Goal: Task Accomplishment & Management: Manage account settings

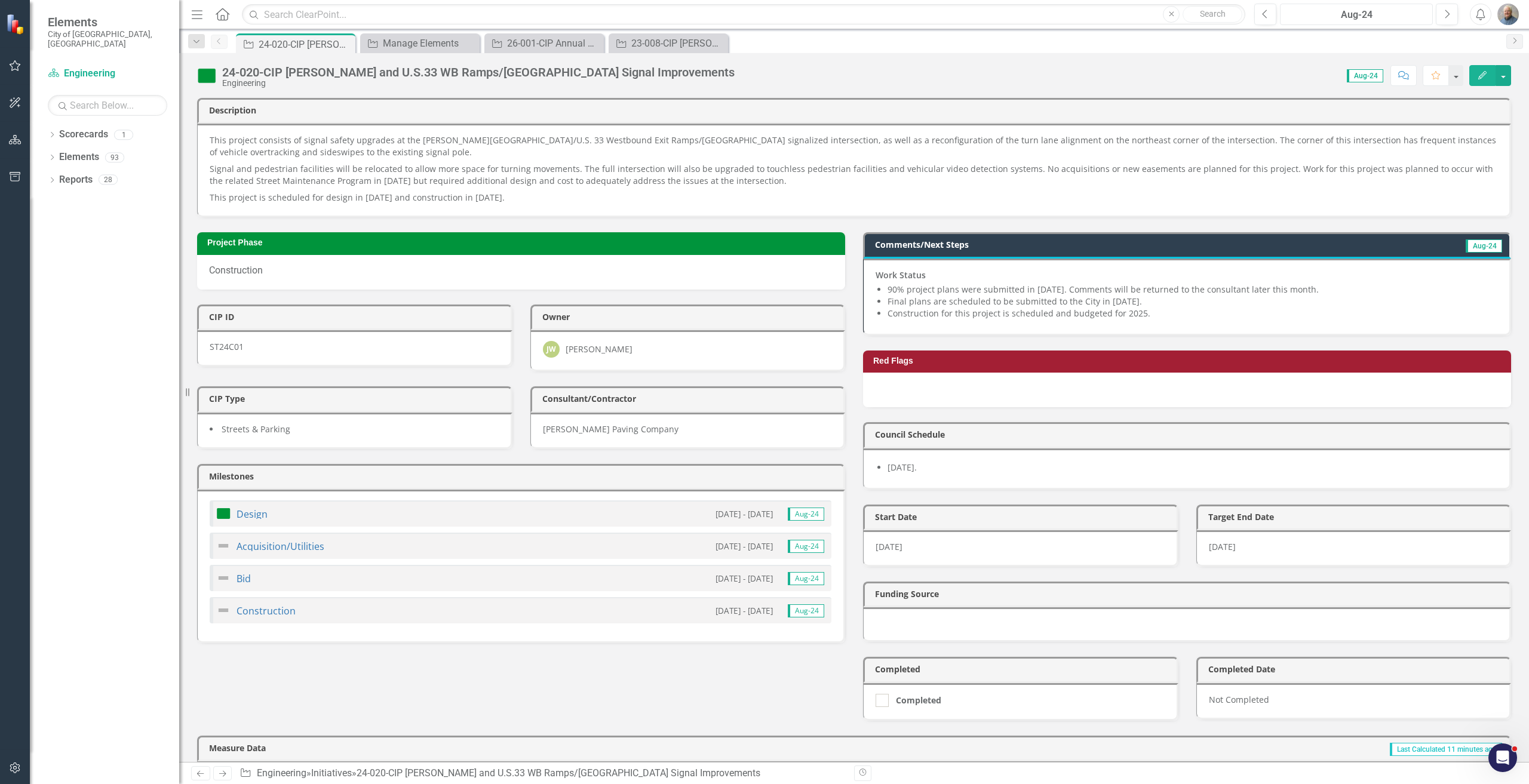
click at [1395, 21] on div "Aug-24" at bounding box center [1356, 15] width 144 height 14
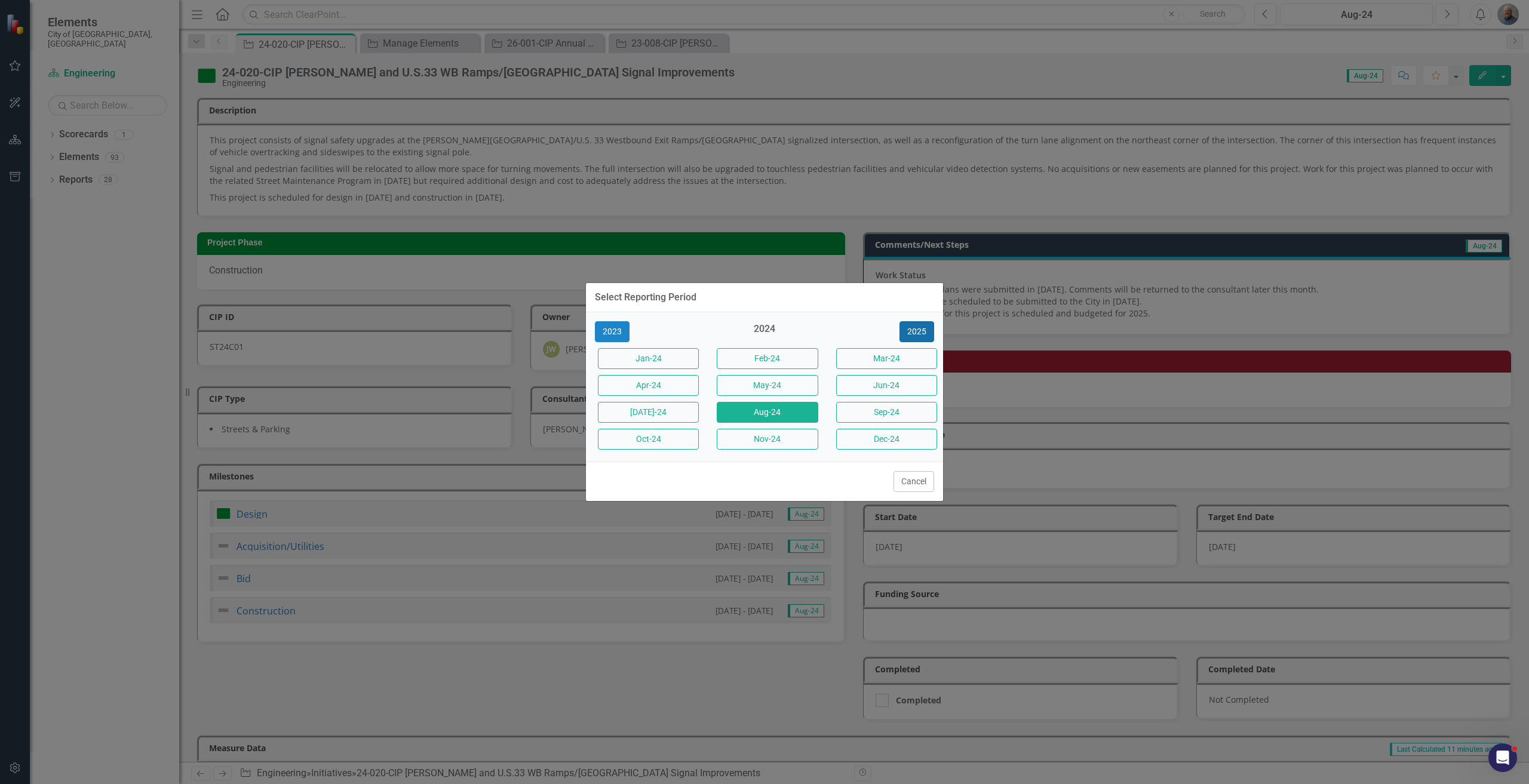
click at [916, 333] on button "2025" at bounding box center [916, 332] width 35 height 21
click at [774, 413] on button "Aug-25" at bounding box center [767, 412] width 101 height 21
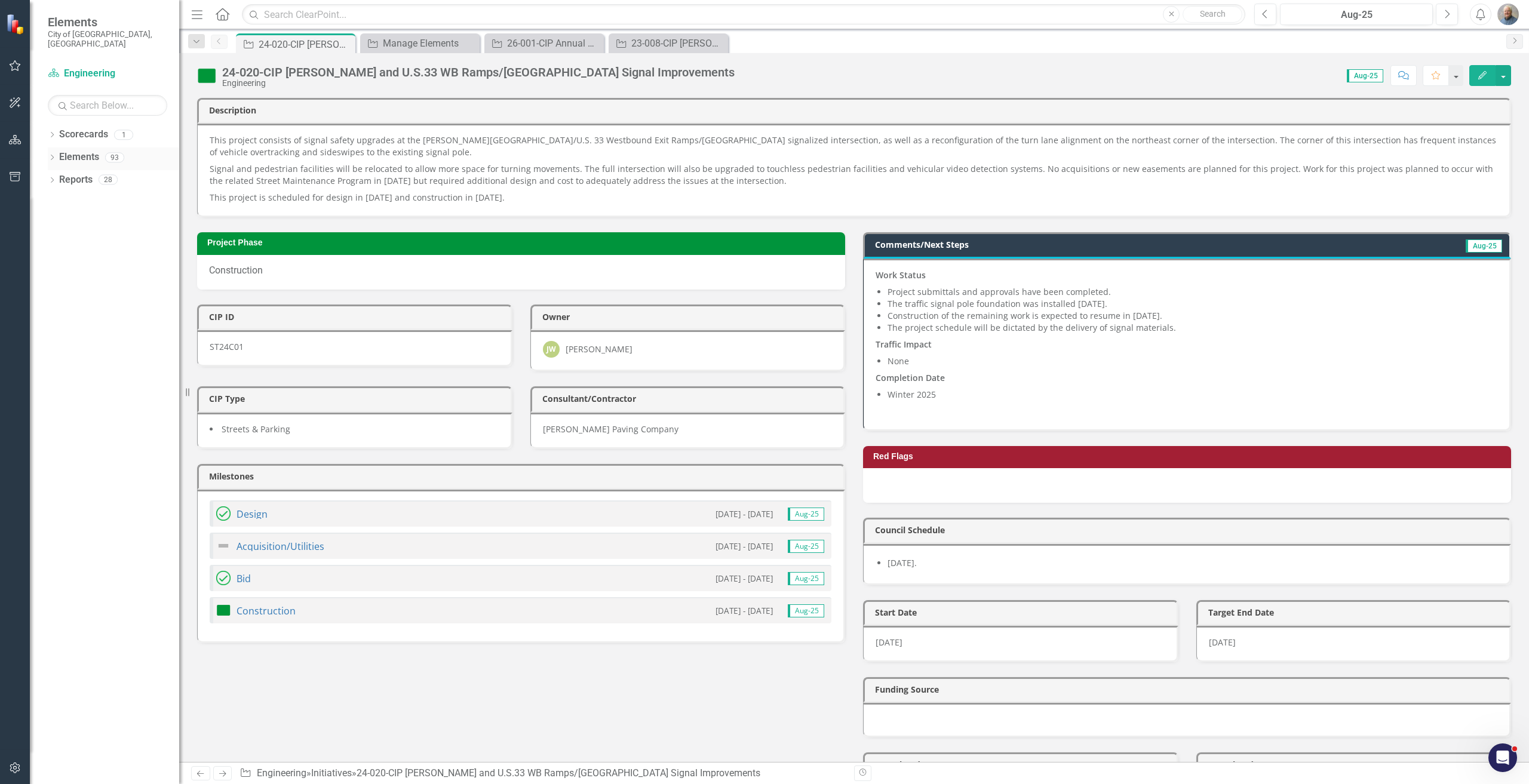
click at [51, 155] on icon "Dropdown" at bounding box center [52, 158] width 8 height 6
click at [105, 241] on link "Initiative Initiatives" at bounding box center [76, 247] width 58 height 13
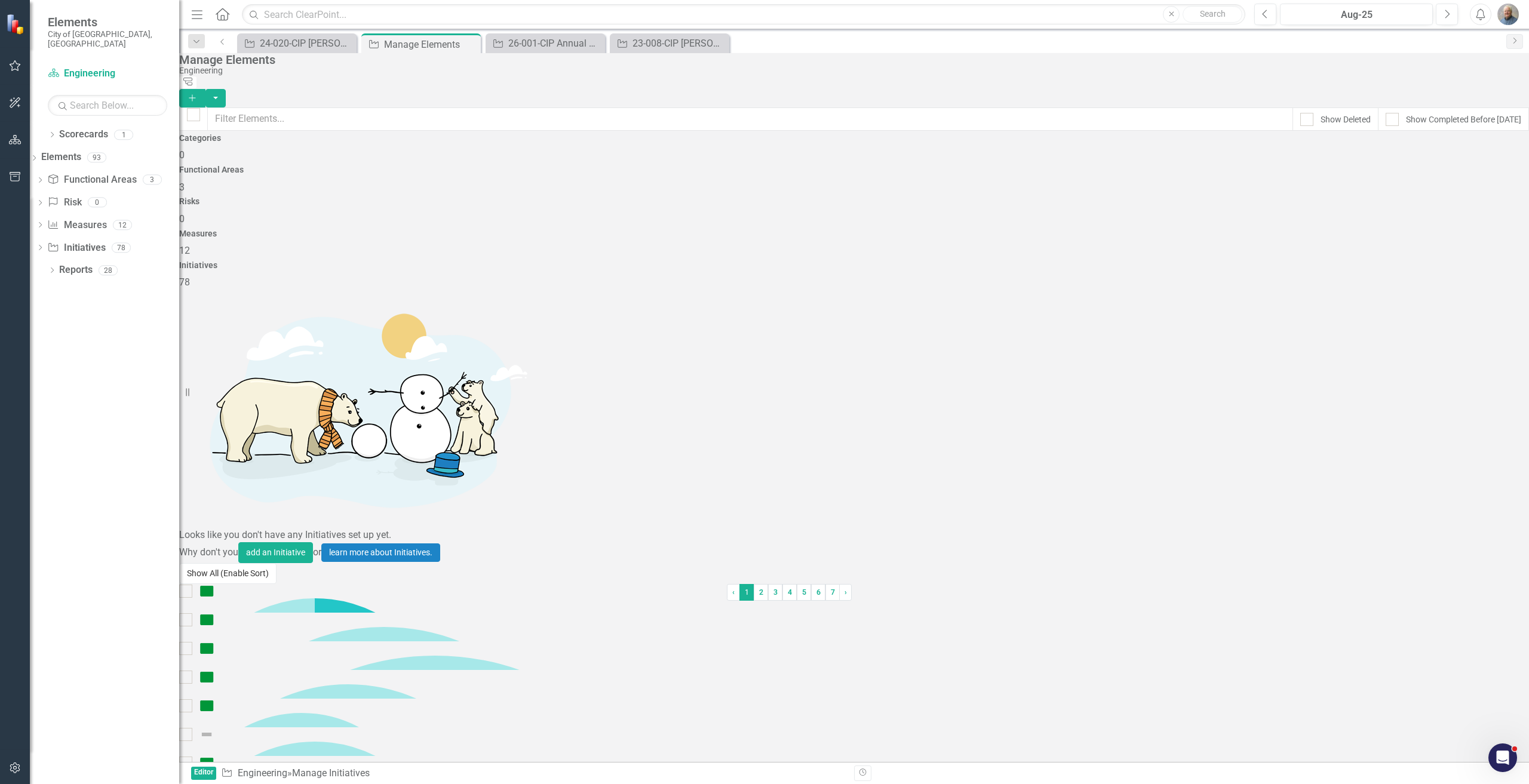
click at [276, 584] on button "Show All (Enable Sort)" at bounding box center [228, 573] width 97 height 21
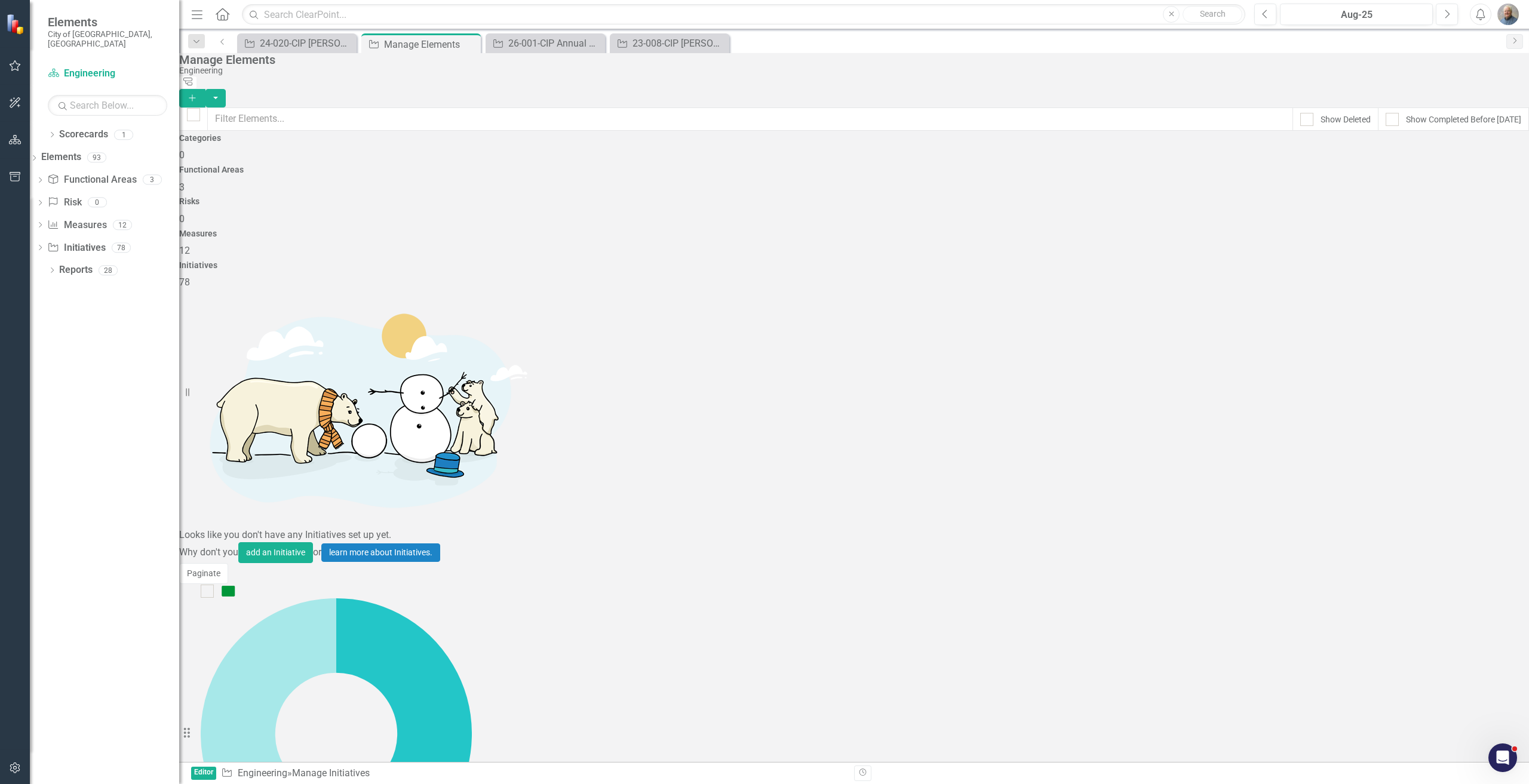
scroll to position [1194, 0]
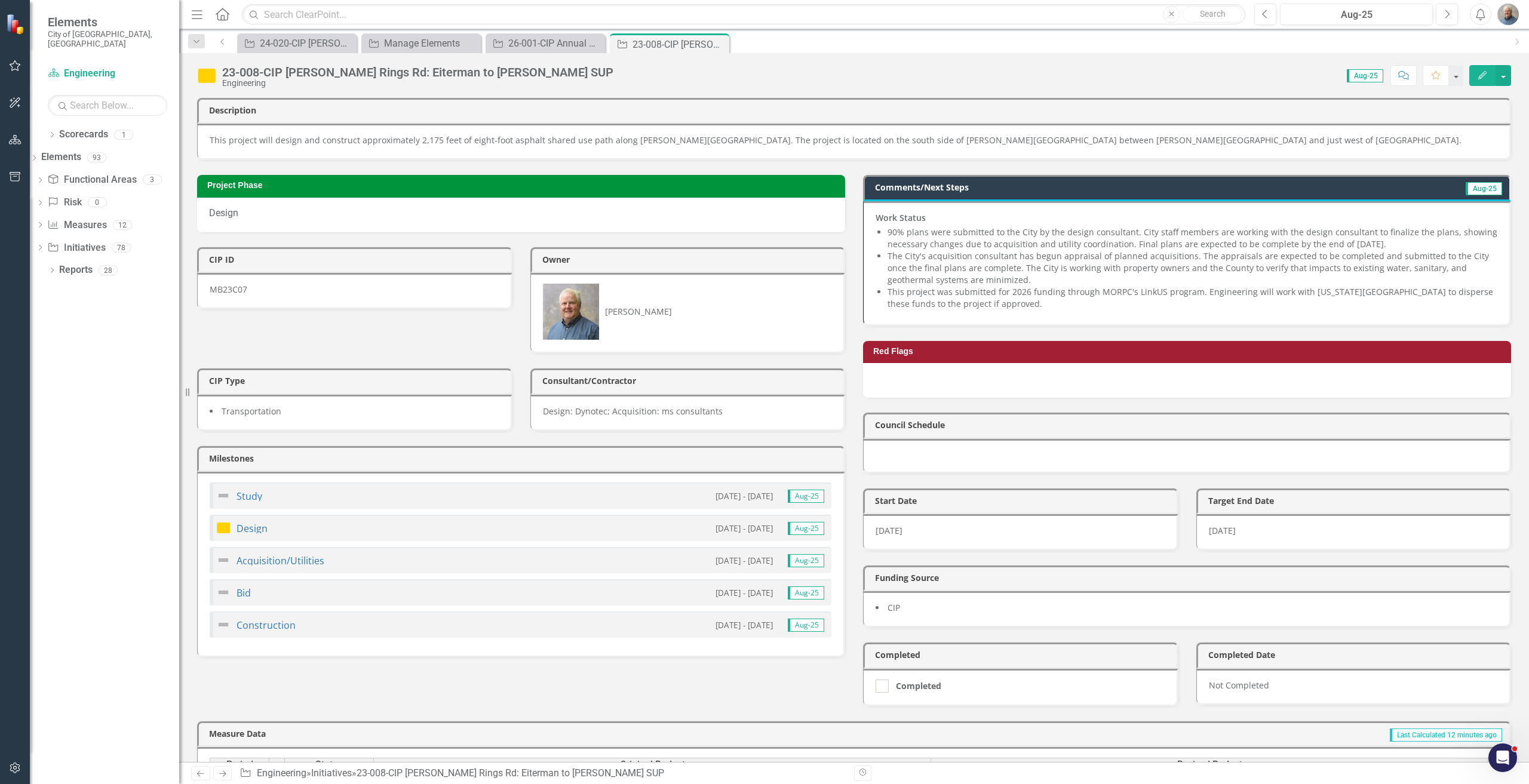
click at [1072, 306] on li "This project was submitted for 2026 funding through MORPC's LinkUS program. Eng…" at bounding box center [1191, 298] width 609 height 24
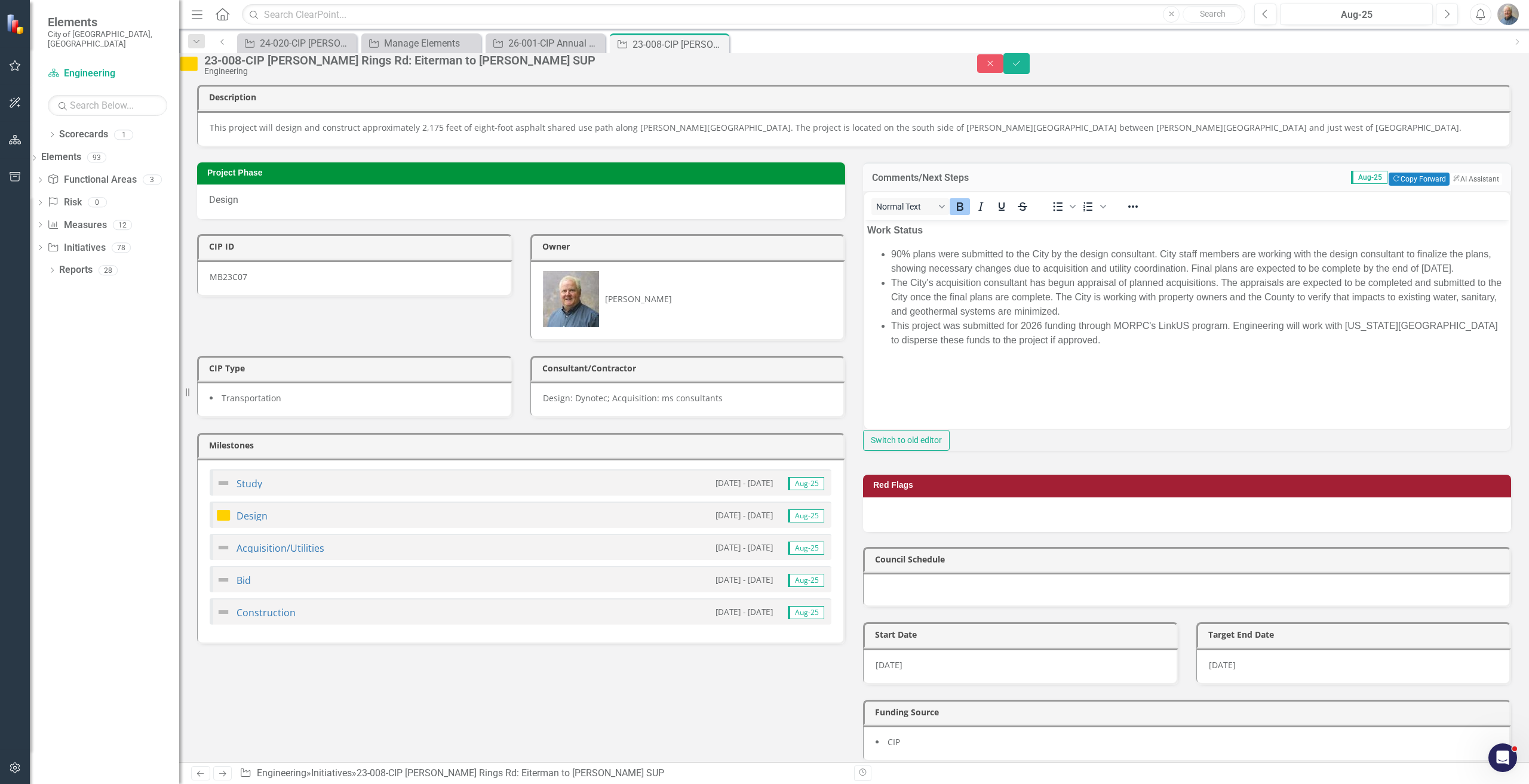
click at [1291, 274] on li "90% plans were submitted to the City by the design consultant. City staff membe…" at bounding box center [1199, 261] width 616 height 29
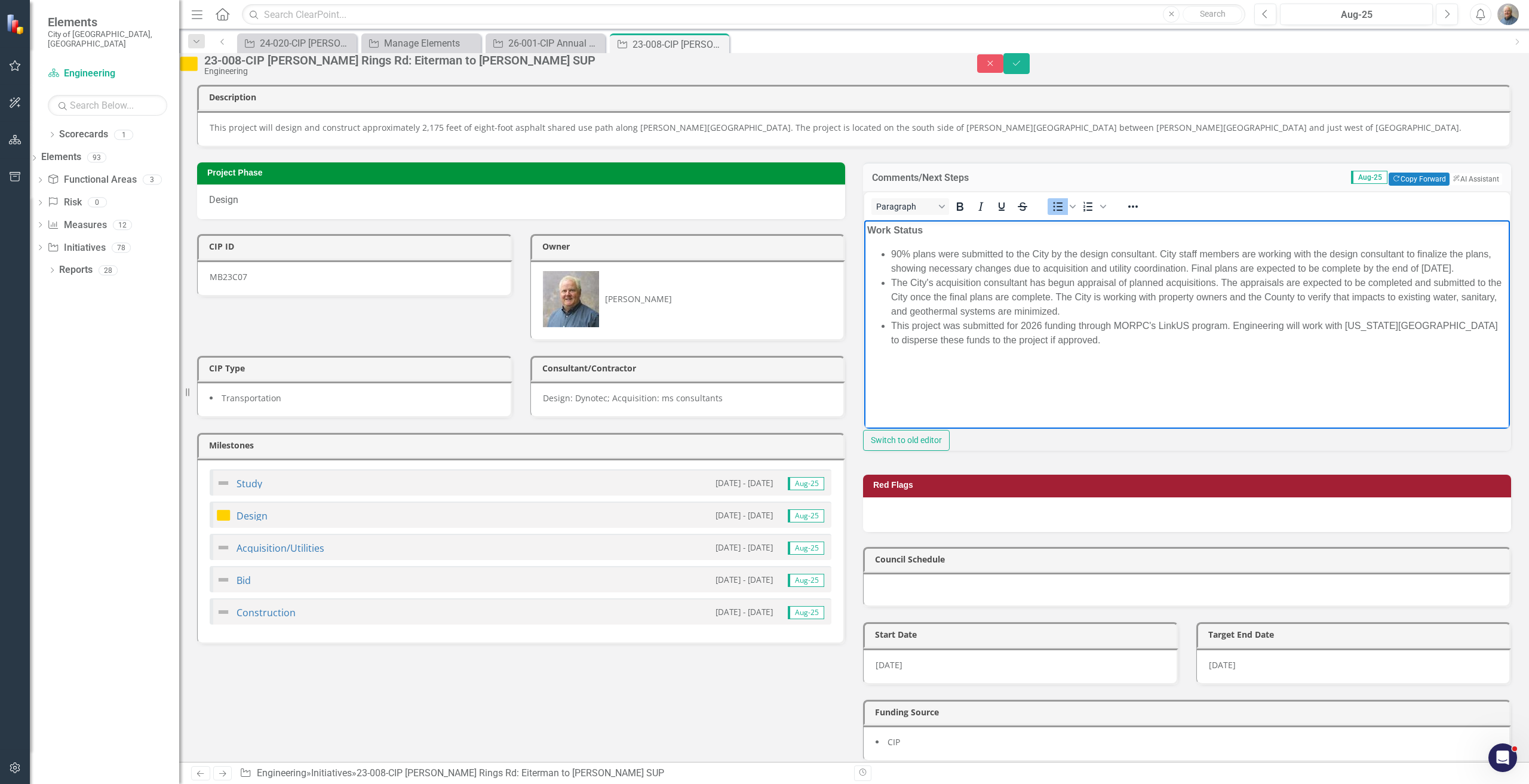
drag, startPoint x: 990, startPoint y: 282, endPoint x: 1389, endPoint y: 264, distance: 399.4
click at [1389, 264] on li "90% plans were submitted to the City by the design consultant. City staff membe…" at bounding box center [1199, 261] width 616 height 29
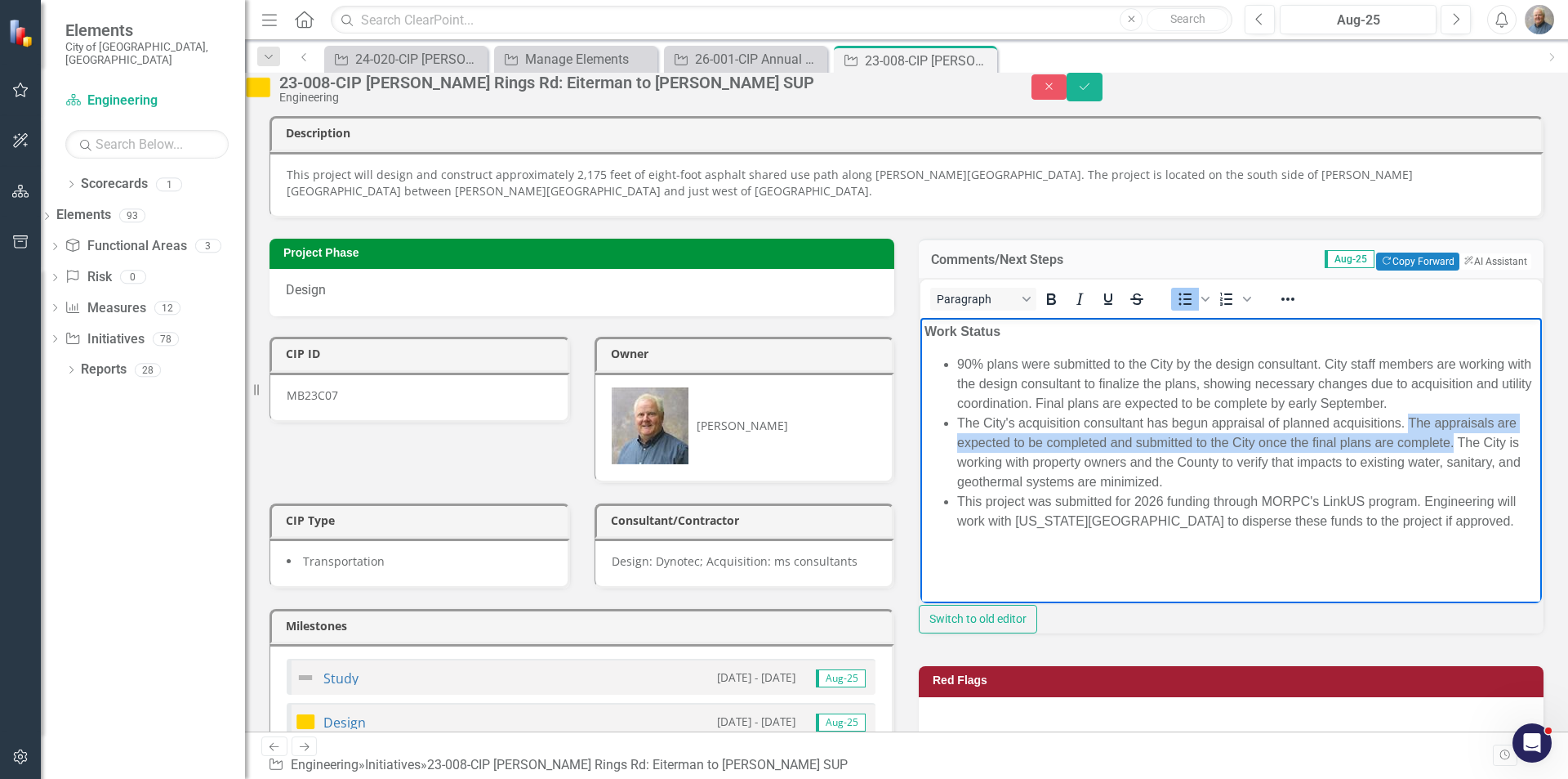
drag, startPoint x: 1490, startPoint y: 468, endPoint x: 1407, endPoint y: 443, distance: 86.7
click at [1407, 443] on li "The City's acquisition consultant has begun appraisal of planned acquisitions. …" at bounding box center [1247, 452] width 581 height 78
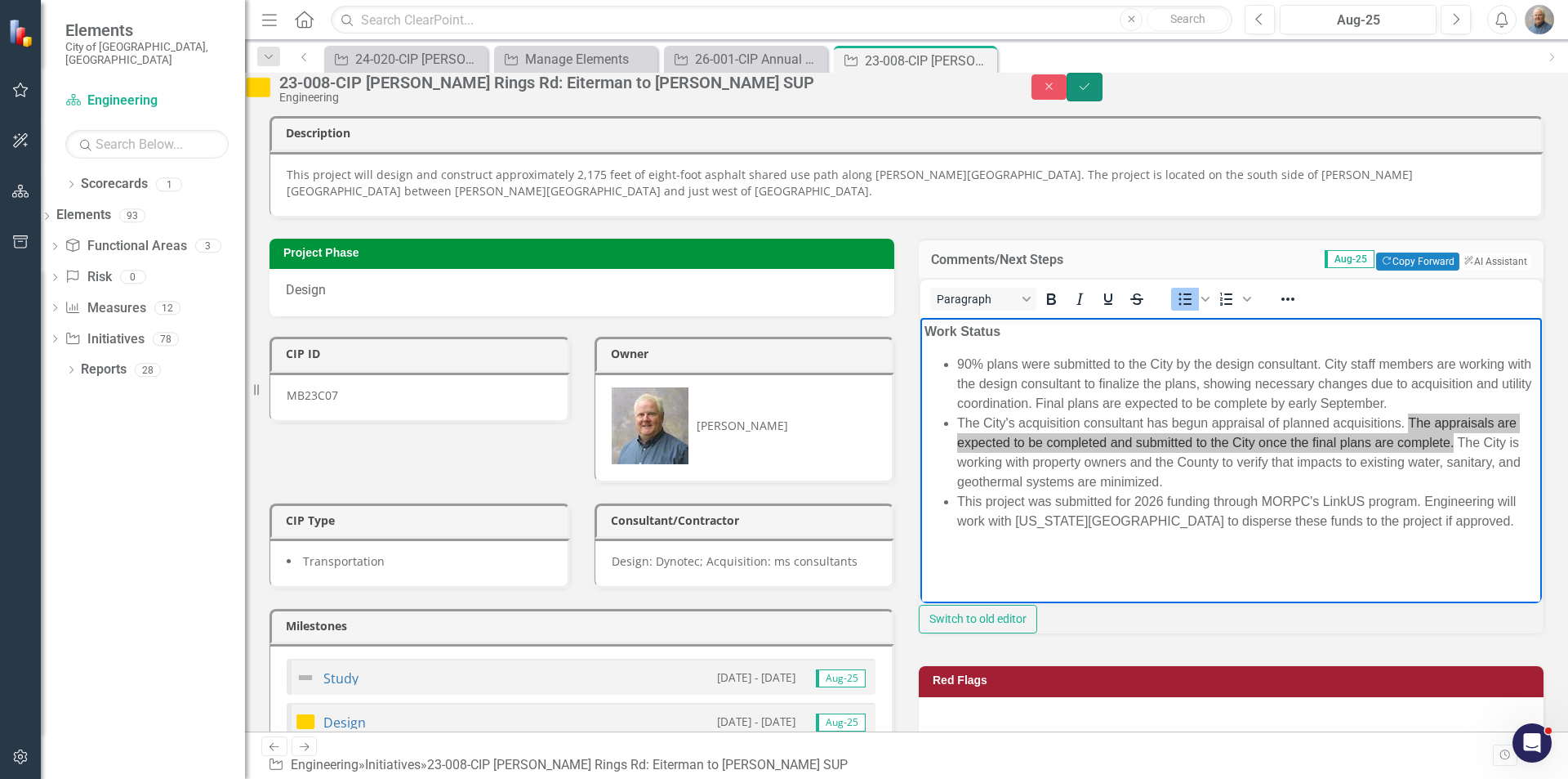
click at [1103, 88] on button "Save" at bounding box center [1084, 87] width 36 height 29
